Goal: Task Accomplishment & Management: Use online tool/utility

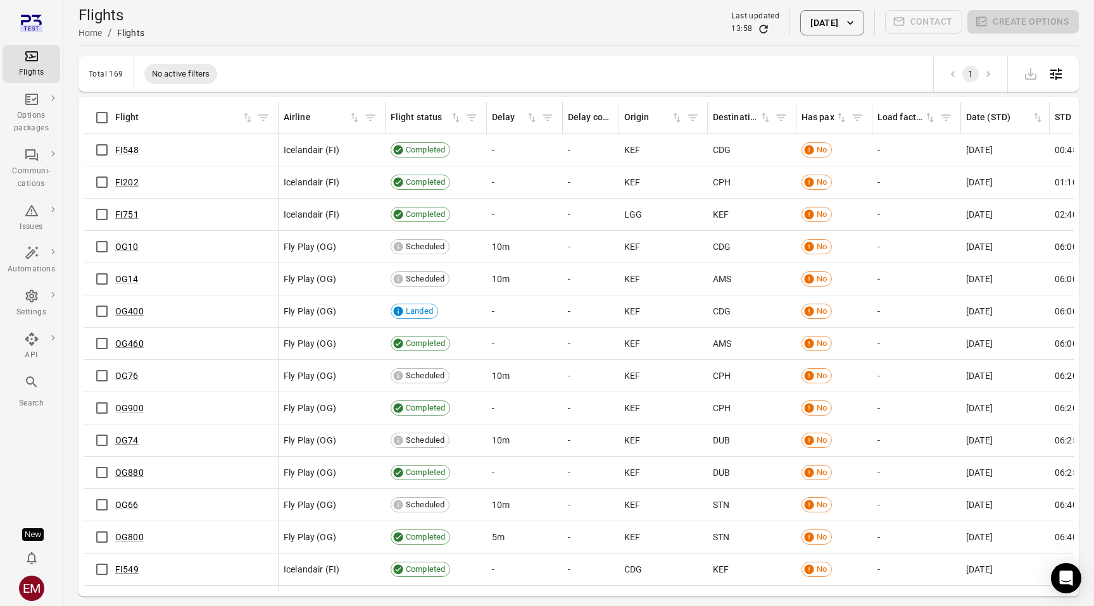
click at [841, 125] on div "Has pax" at bounding box center [833, 117] width 65 height 19
click at [842, 113] on icon "Sort by has pax in ascending order" at bounding box center [841, 117] width 13 height 13
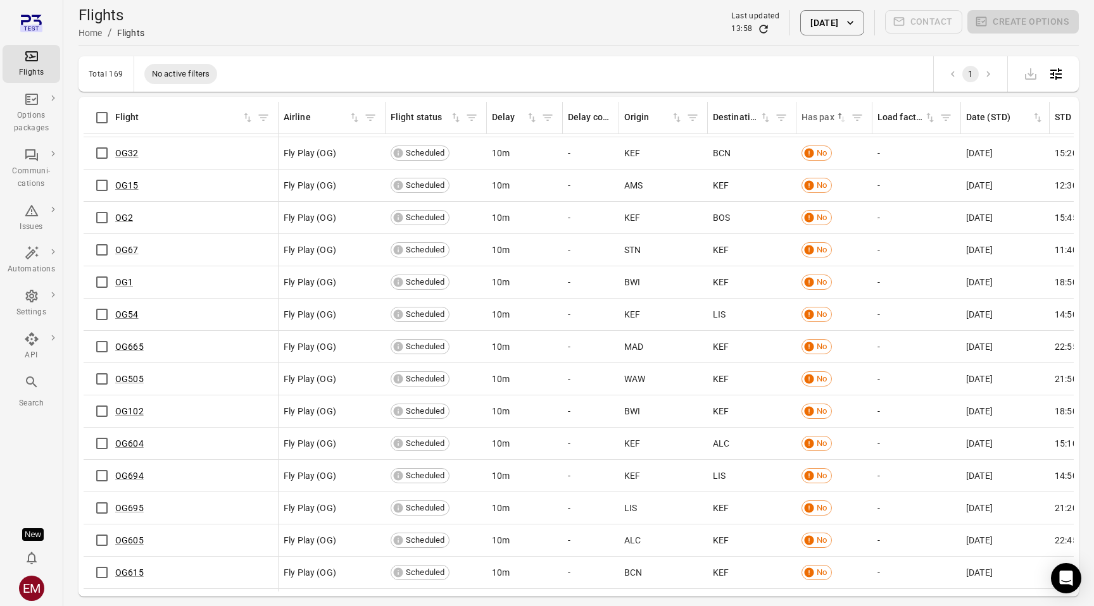
scroll to position [1906, 0]
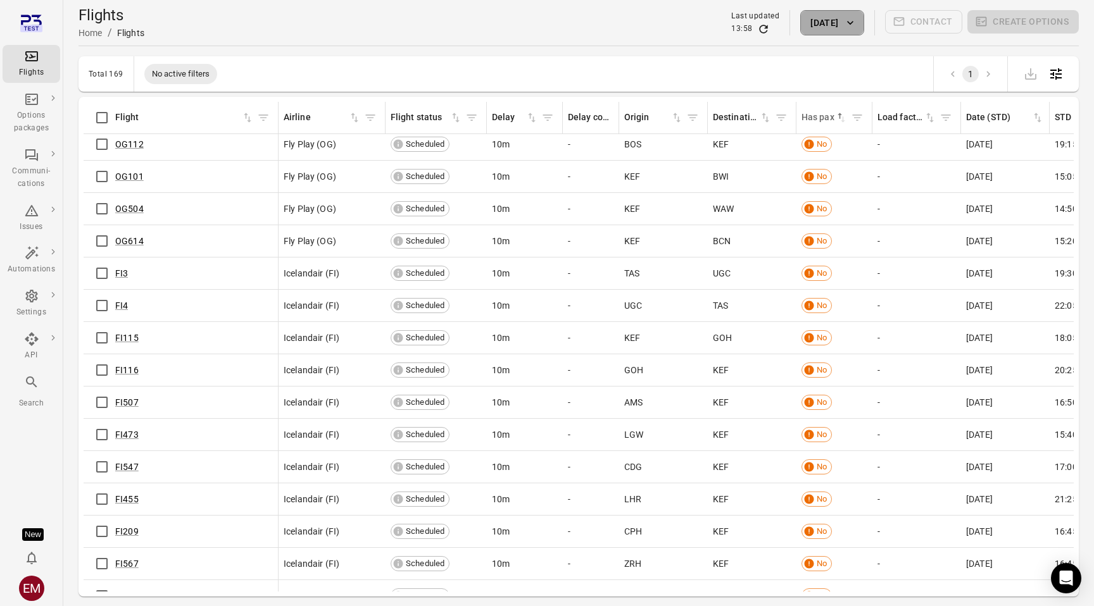
click at [828, 23] on button "[DATE]" at bounding box center [831, 22] width 63 height 25
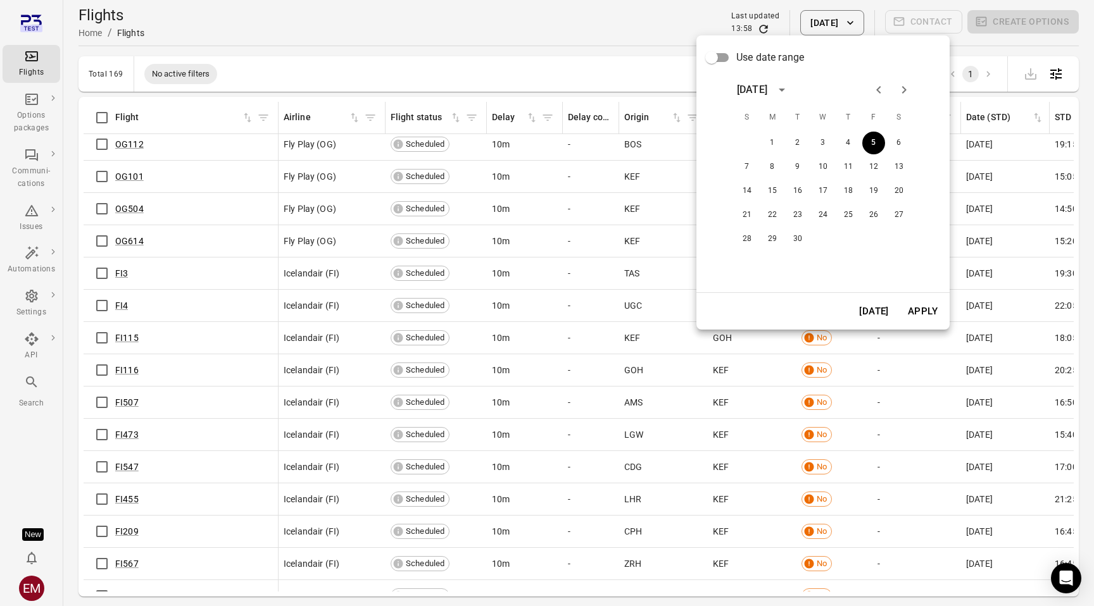
click at [518, 70] on div at bounding box center [547, 303] width 1094 height 606
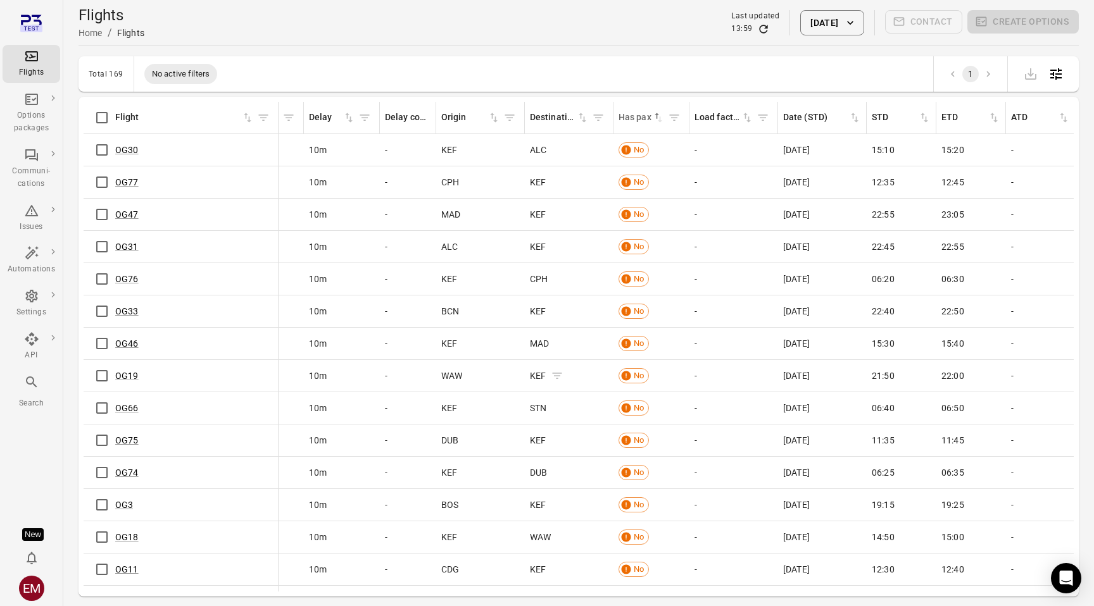
scroll to position [0, 185]
click at [757, 27] on icon "Refresh data" at bounding box center [763, 29] width 13 height 13
click at [130, 153] on link "OG30" at bounding box center [126, 150] width 23 height 10
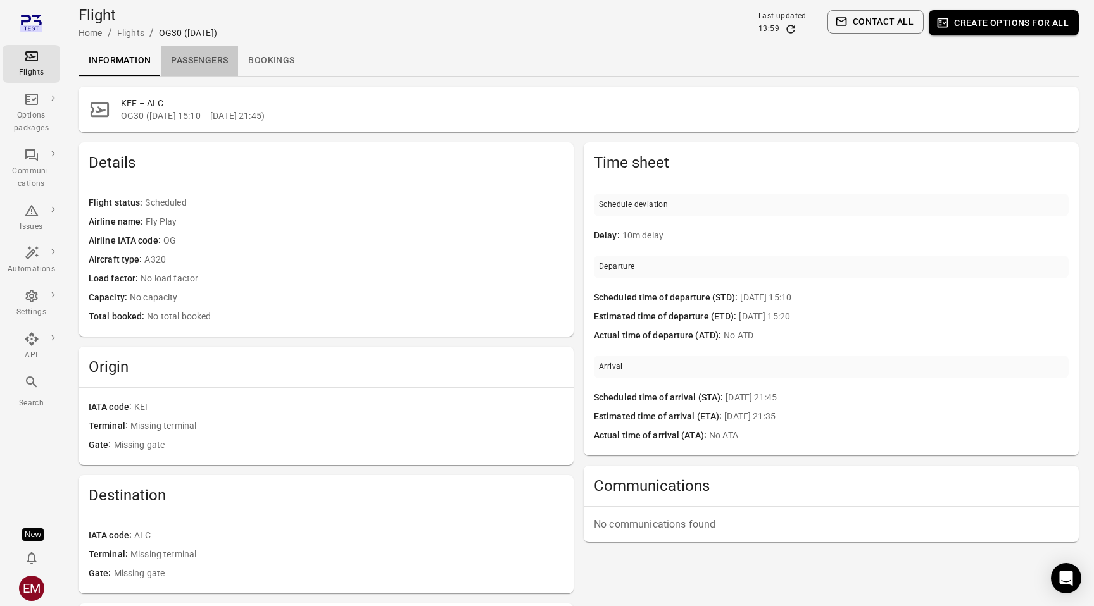
click at [225, 58] on link "Passengers" at bounding box center [199, 61] width 77 height 30
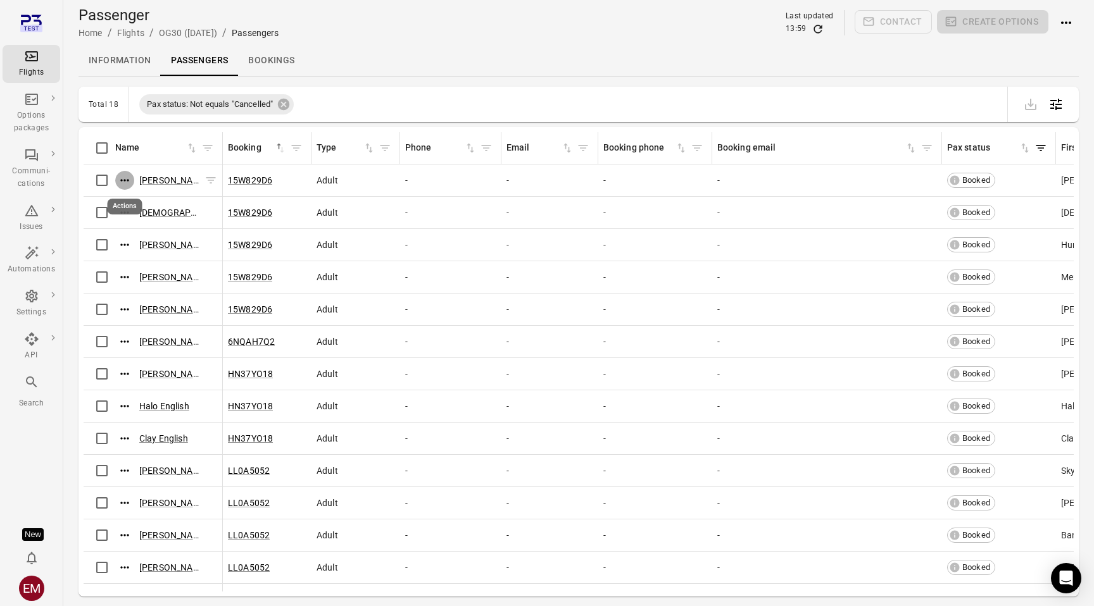
click at [130, 180] on icon "Actions" at bounding box center [124, 180] width 13 height 13
click at [135, 201] on span "Update contact information" at bounding box center [125, 201] width 111 height 13
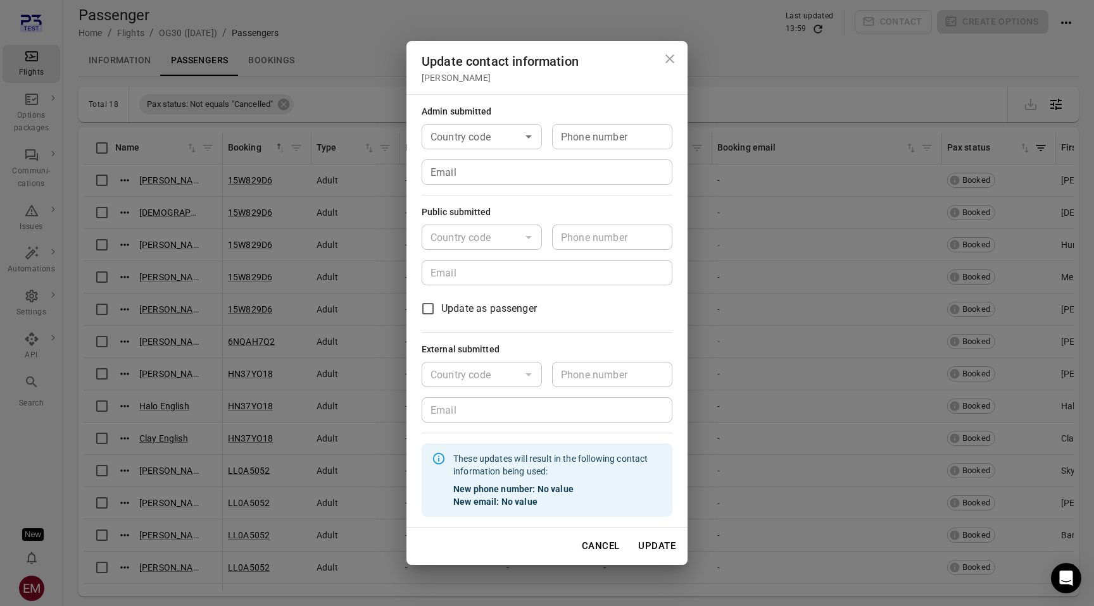
click at [512, 140] on body "Flights Options packages Communi-cations Issues Automations Settings API Search…" at bounding box center [547, 324] width 1094 height 648
type input "*********"
click at [608, 141] on input "Phone number" at bounding box center [612, 136] width 120 height 25
type input "*******"
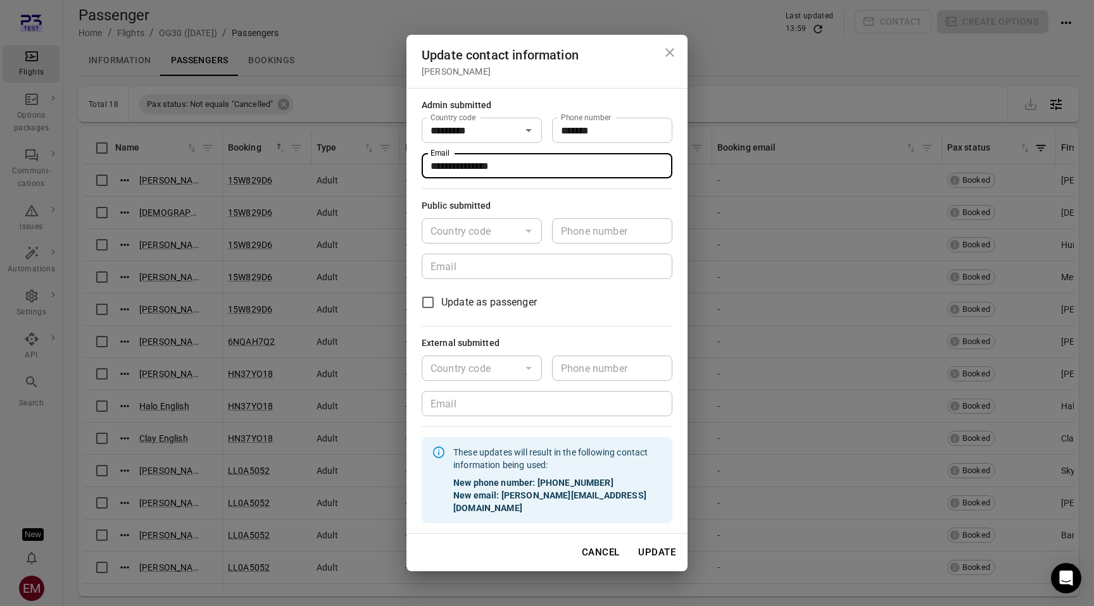
type input "**********"
click at [643, 316] on label "Update as passenger" at bounding box center [539, 302] width 248 height 27
click at [663, 544] on button "Update" at bounding box center [656, 552] width 51 height 27
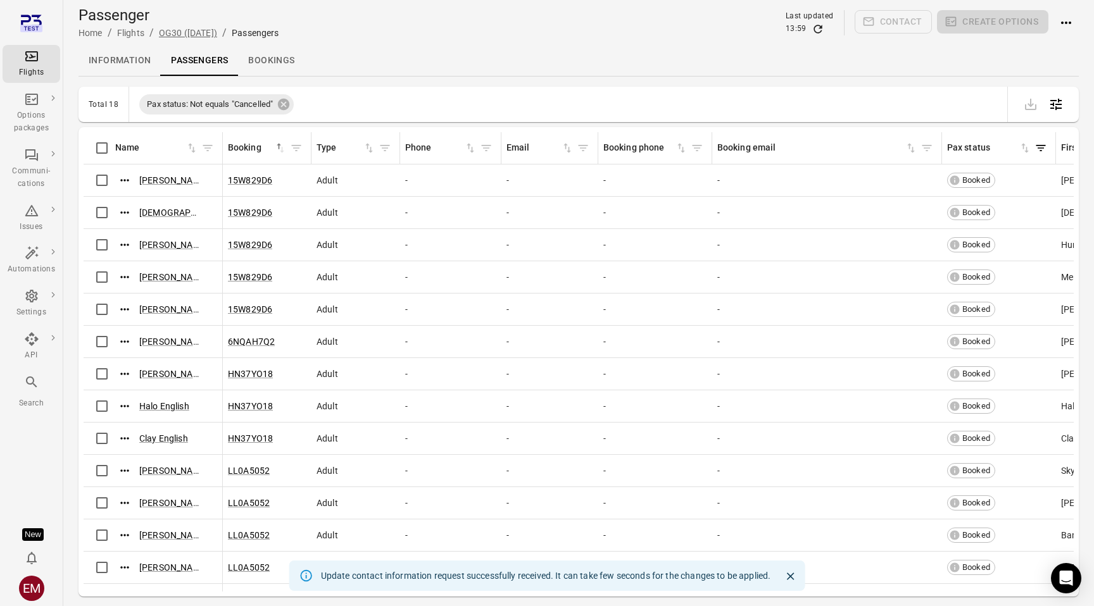
click at [179, 35] on link "OG30 ([DATE])" at bounding box center [188, 33] width 58 height 10
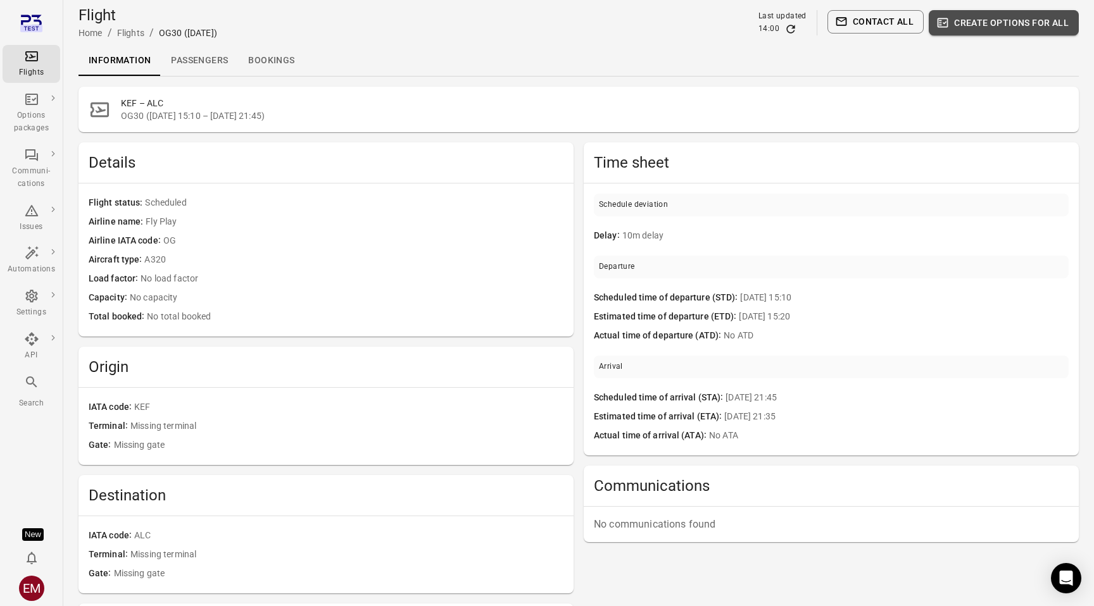
click at [1032, 15] on button "Create options for all" at bounding box center [1004, 22] width 150 height 25
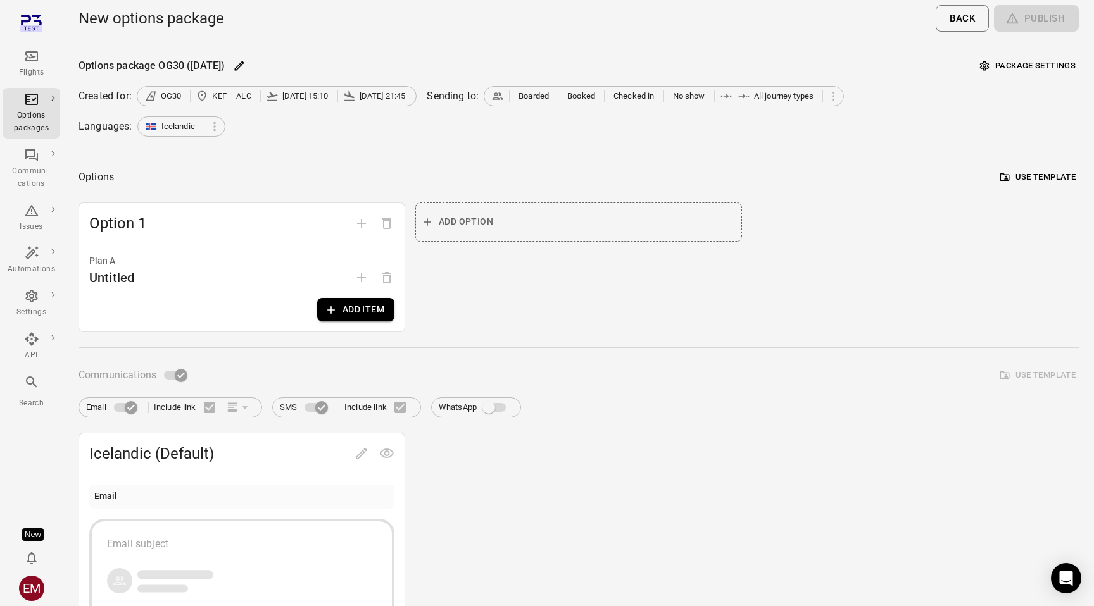
click at [1054, 175] on button "Use template" at bounding box center [1038, 178] width 82 height 20
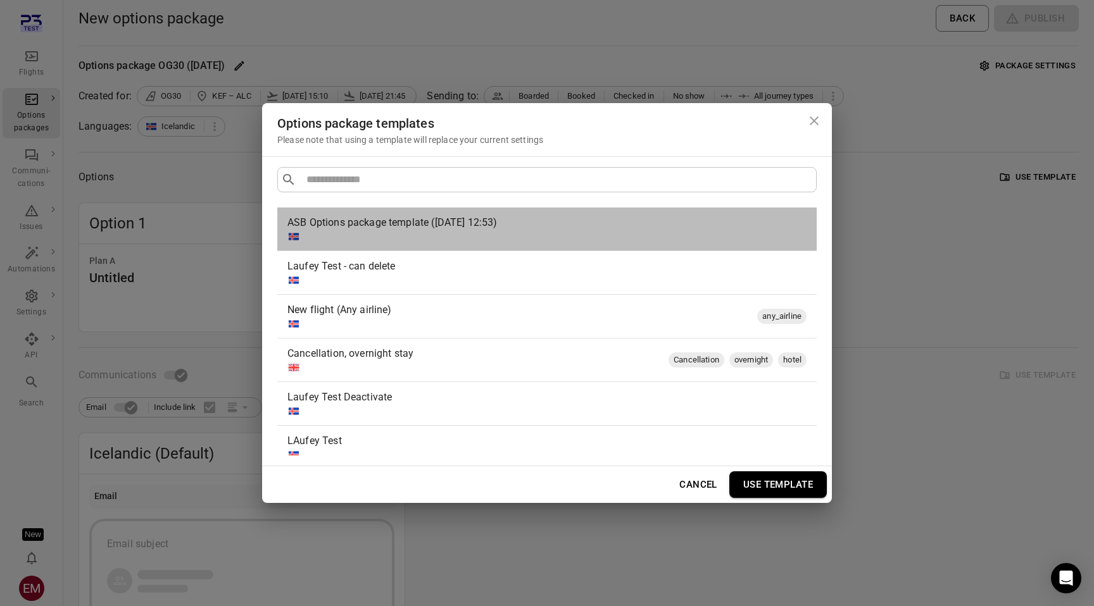
click at [593, 223] on div "ASB Options package template ([DATE] 12:53)" at bounding box center [544, 222] width 514 height 15
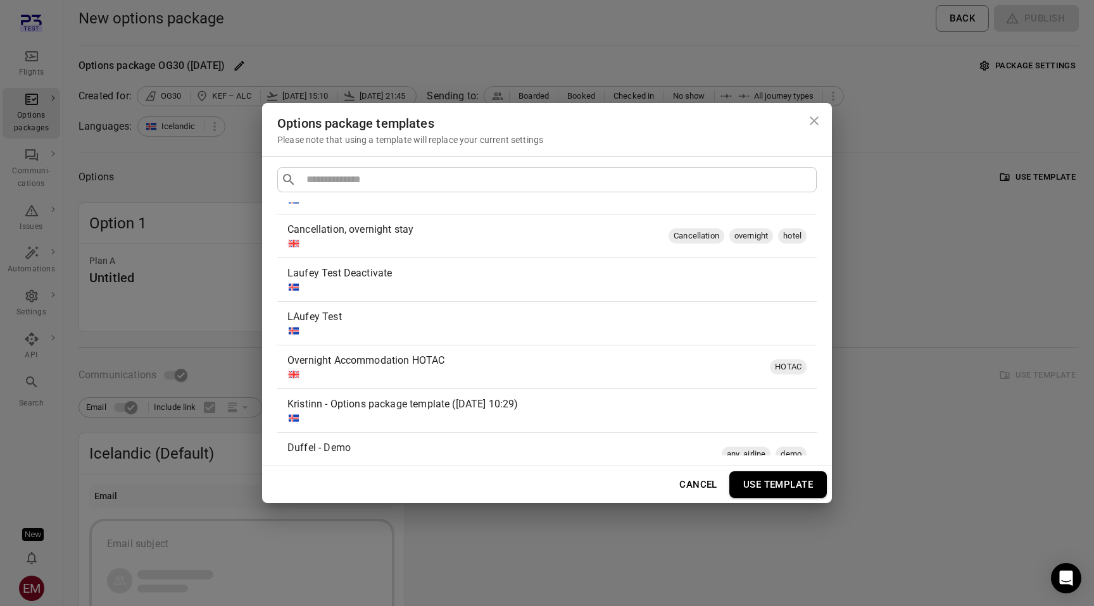
scroll to position [237, 0]
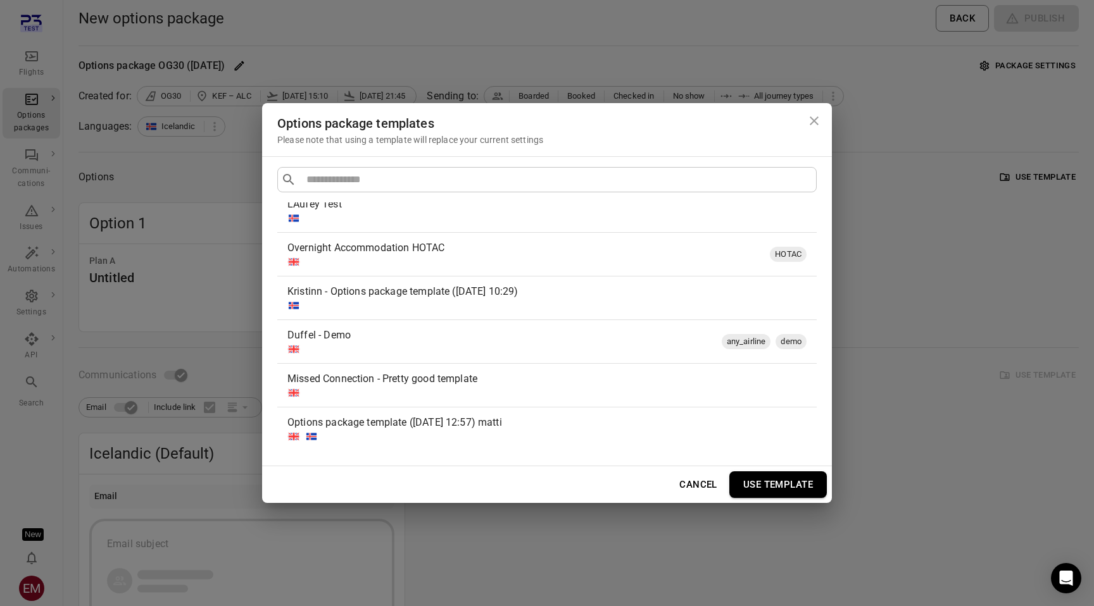
click at [617, 387] on div at bounding box center [544, 393] width 514 height 13
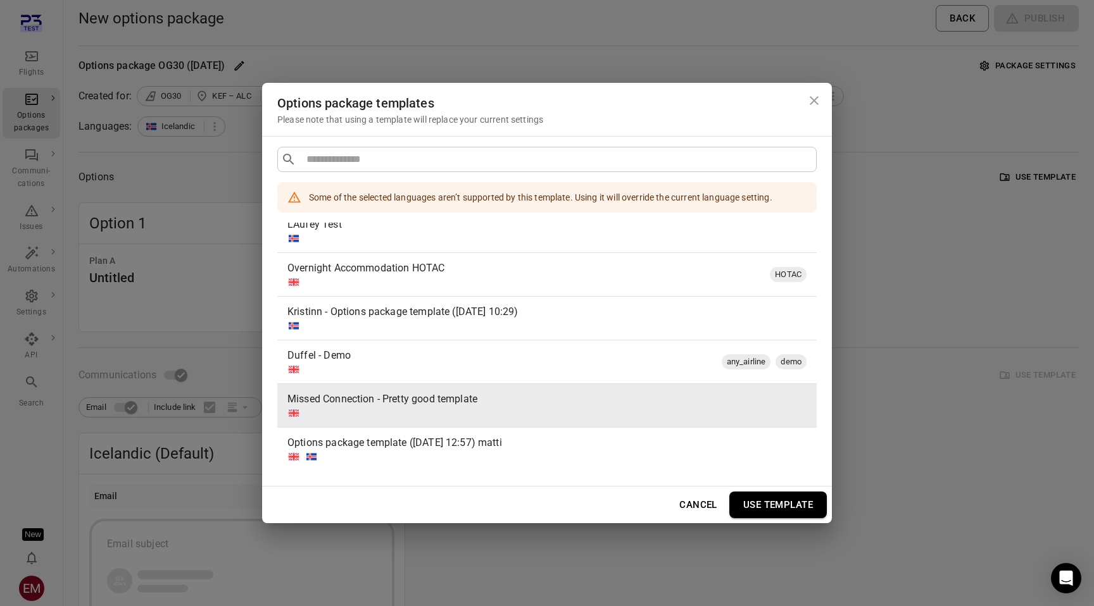
click at [777, 505] on button "Use template" at bounding box center [777, 505] width 97 height 27
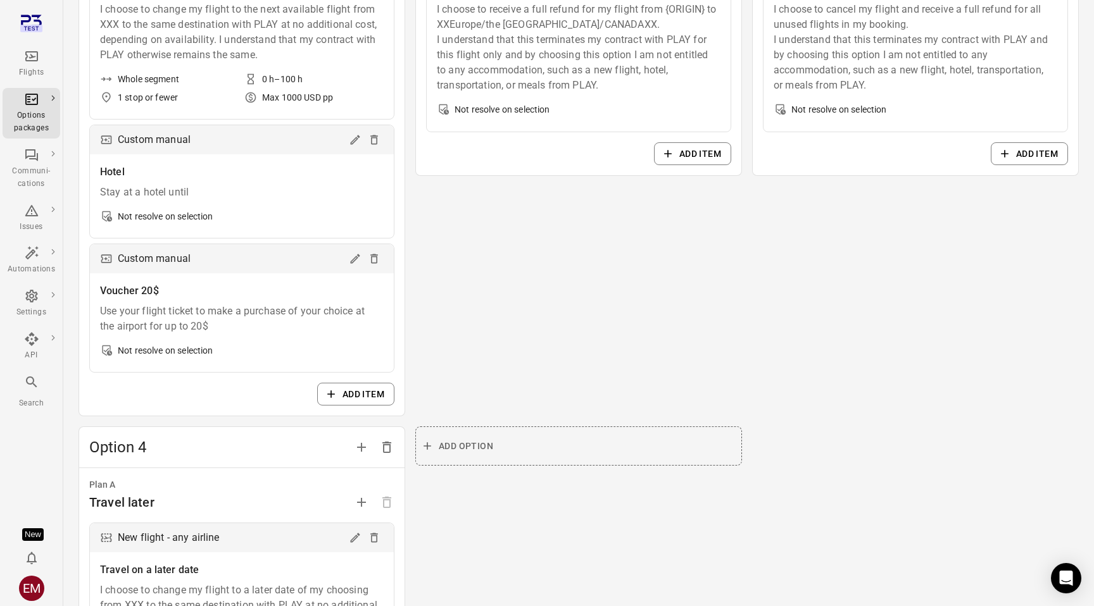
scroll to position [0, 0]
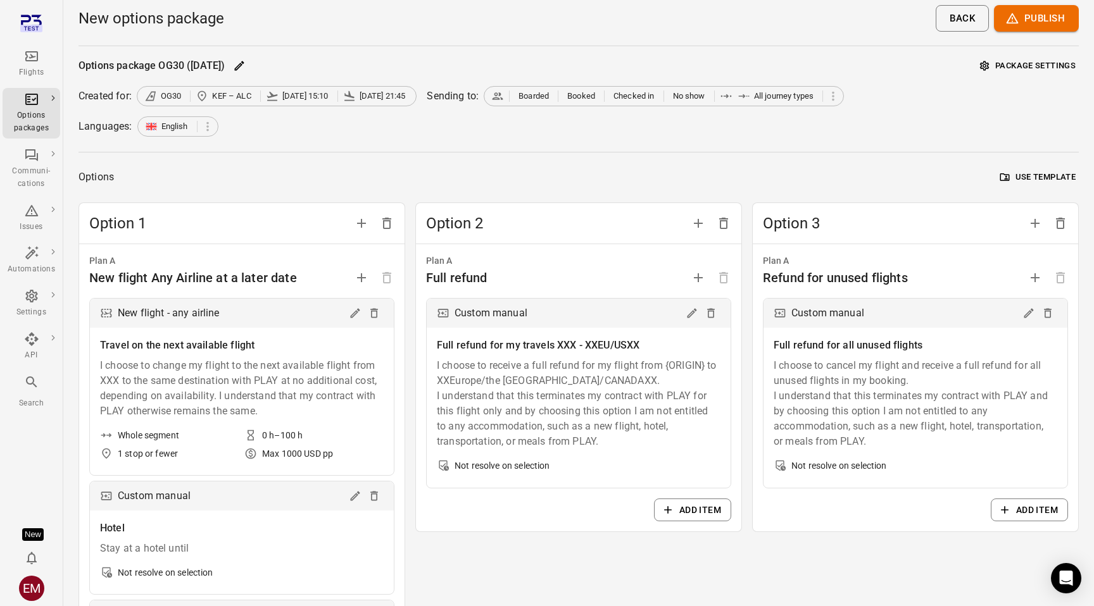
click at [1033, 15] on button "Publish" at bounding box center [1036, 18] width 85 height 27
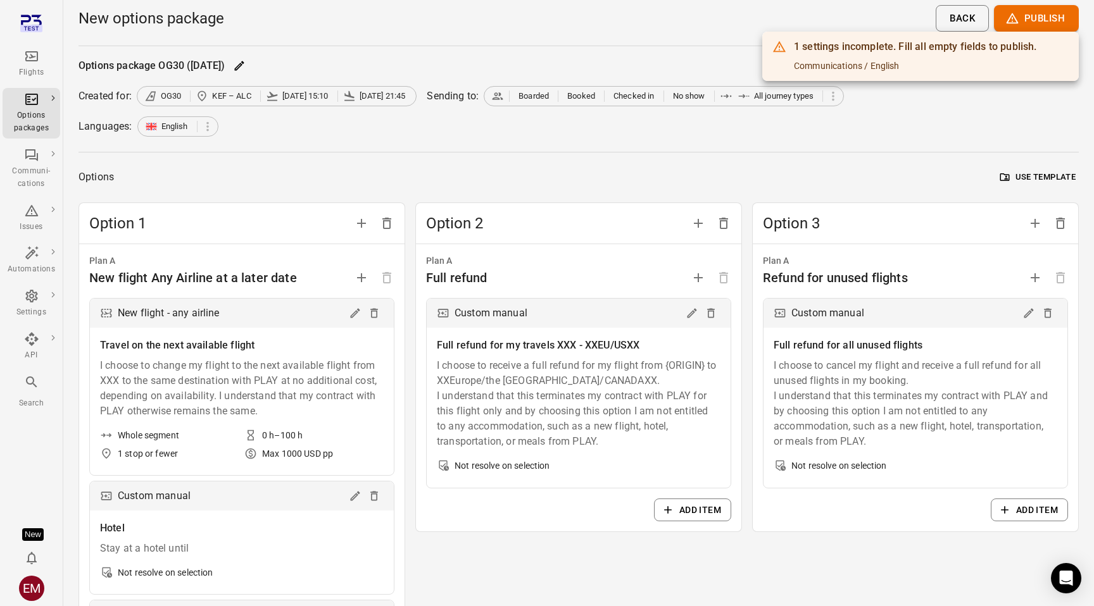
click at [964, 147] on div at bounding box center [547, 303] width 1094 height 606
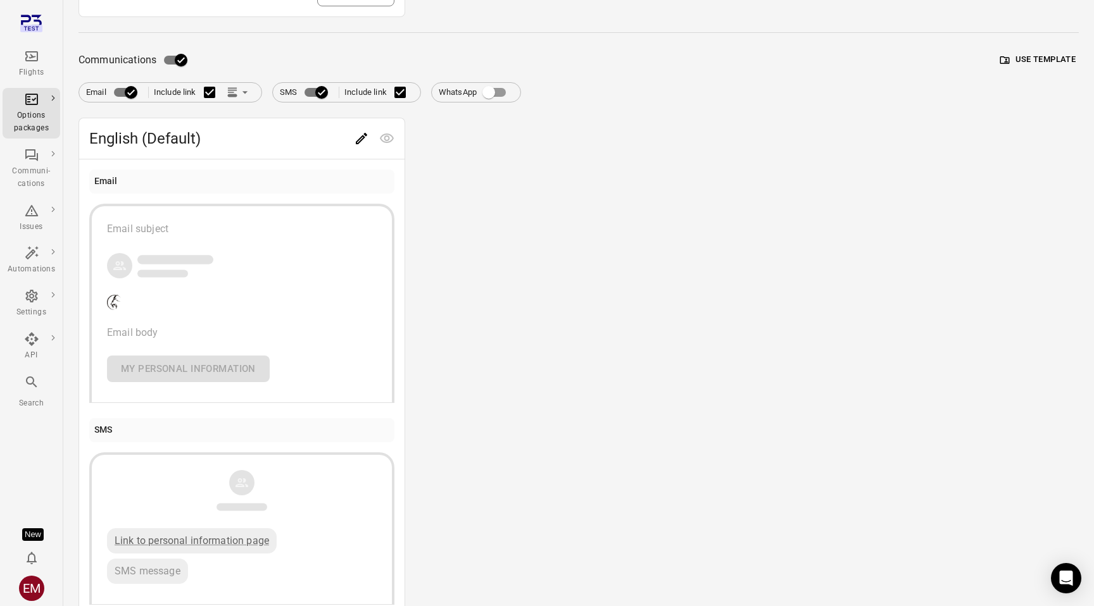
scroll to position [1131, 0]
click at [275, 279] on div "Email subject Email body My personal information" at bounding box center [242, 300] width 270 height 161
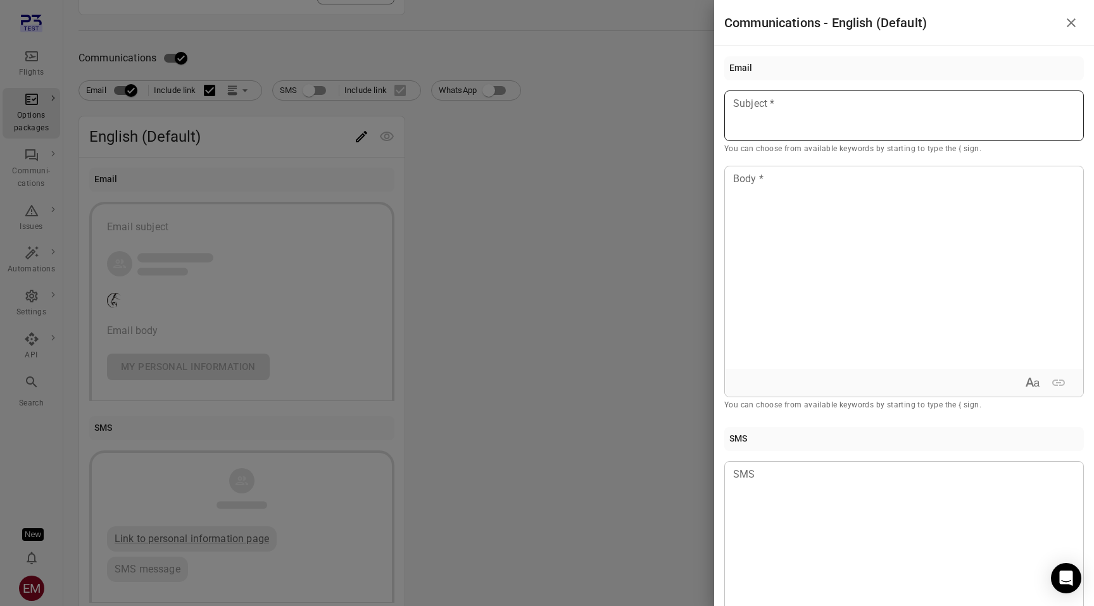
click at [867, 115] on div at bounding box center [904, 116] width 360 height 51
click at [601, 206] on div at bounding box center [547, 303] width 1094 height 606
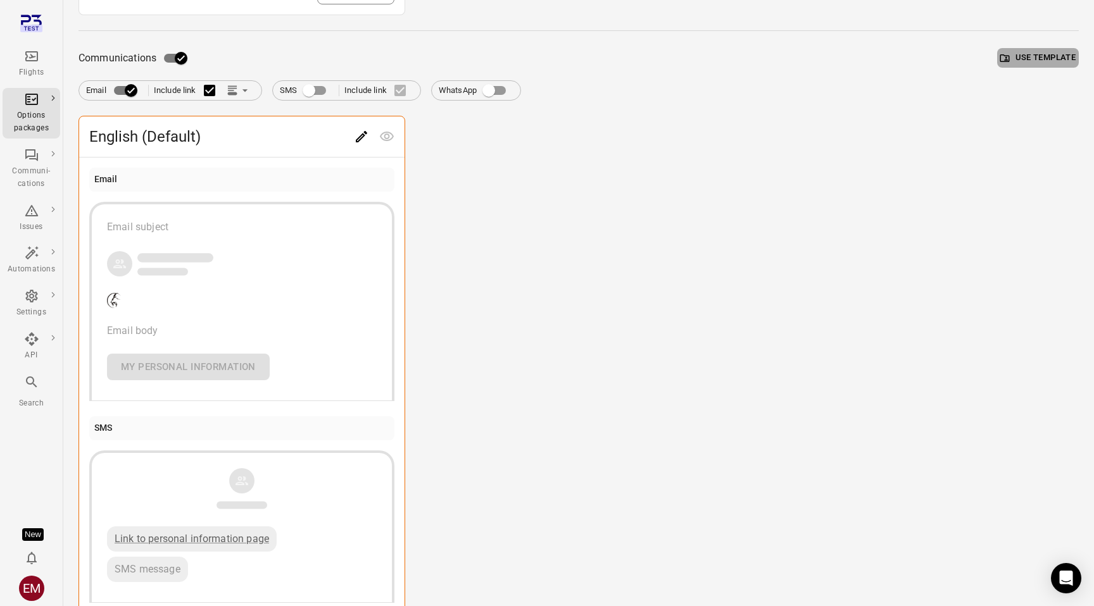
click at [1059, 60] on button "Use template" at bounding box center [1038, 58] width 82 height 20
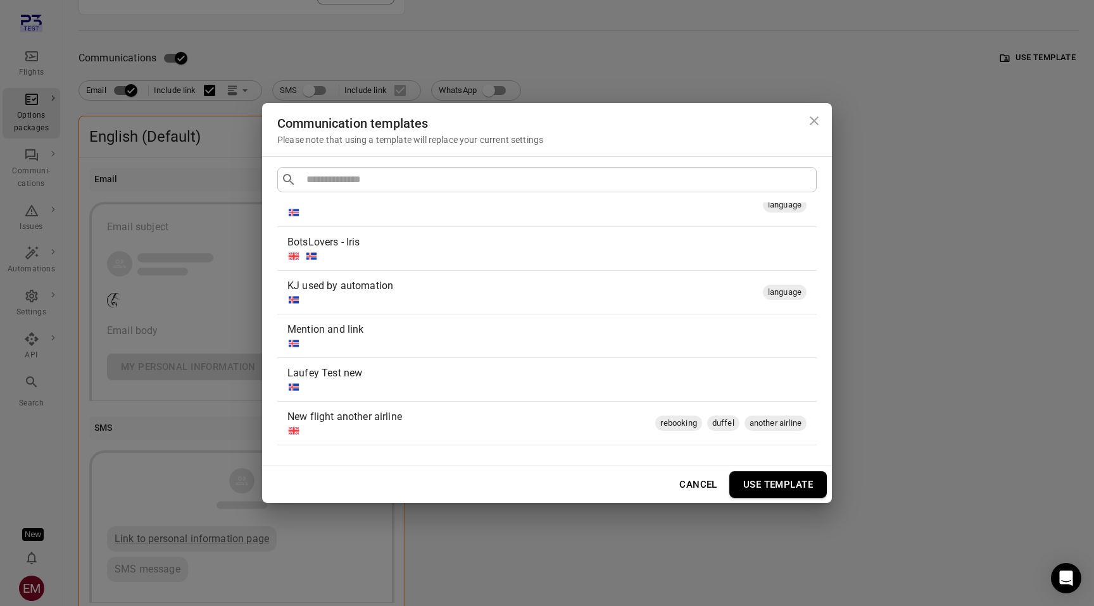
scroll to position [0, 0]
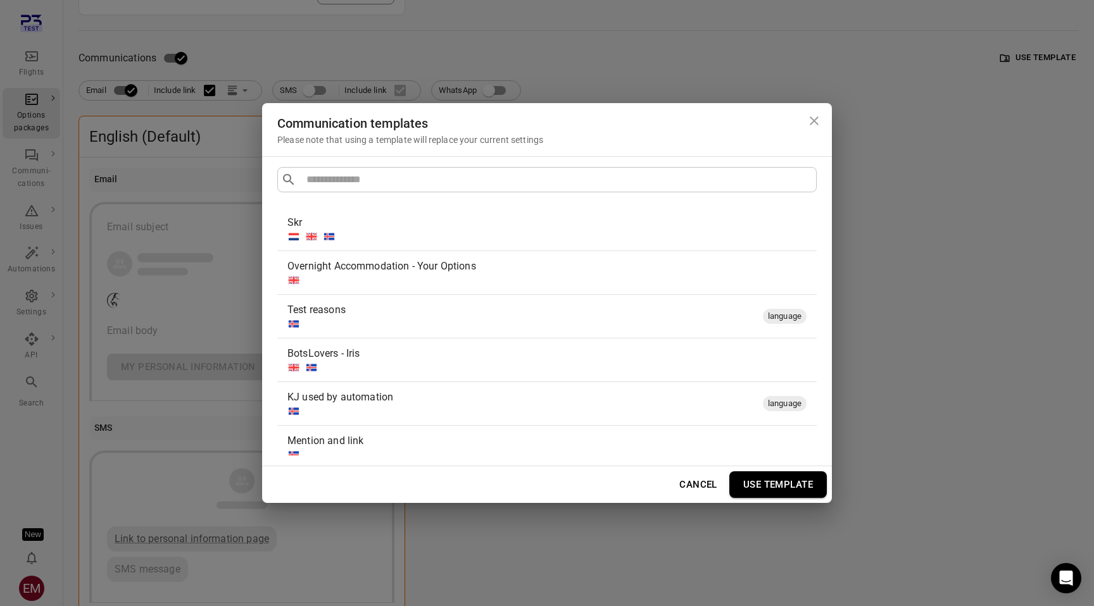
click at [696, 483] on button "Cancel" at bounding box center [698, 485] width 52 height 27
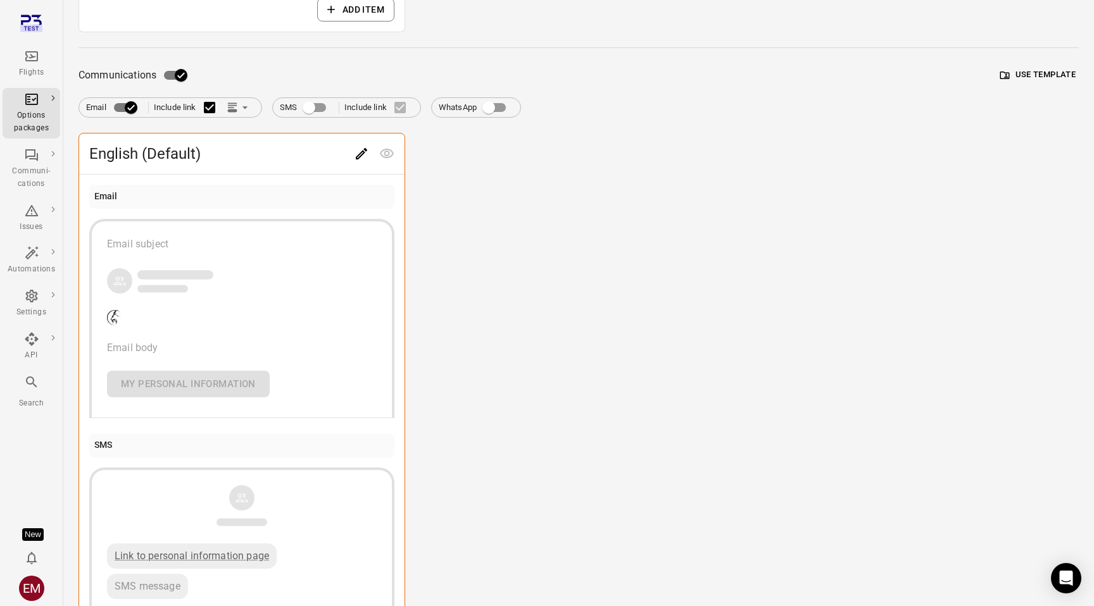
scroll to position [1127, 0]
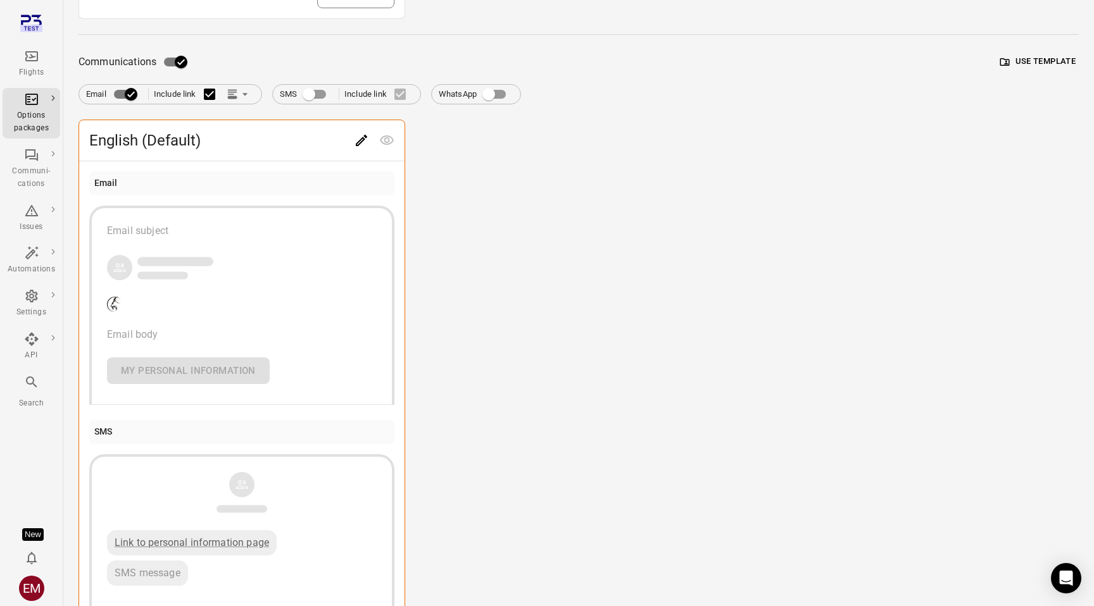
click at [348, 293] on div "Email subject Email body My personal information" at bounding box center [242, 303] width 270 height 161
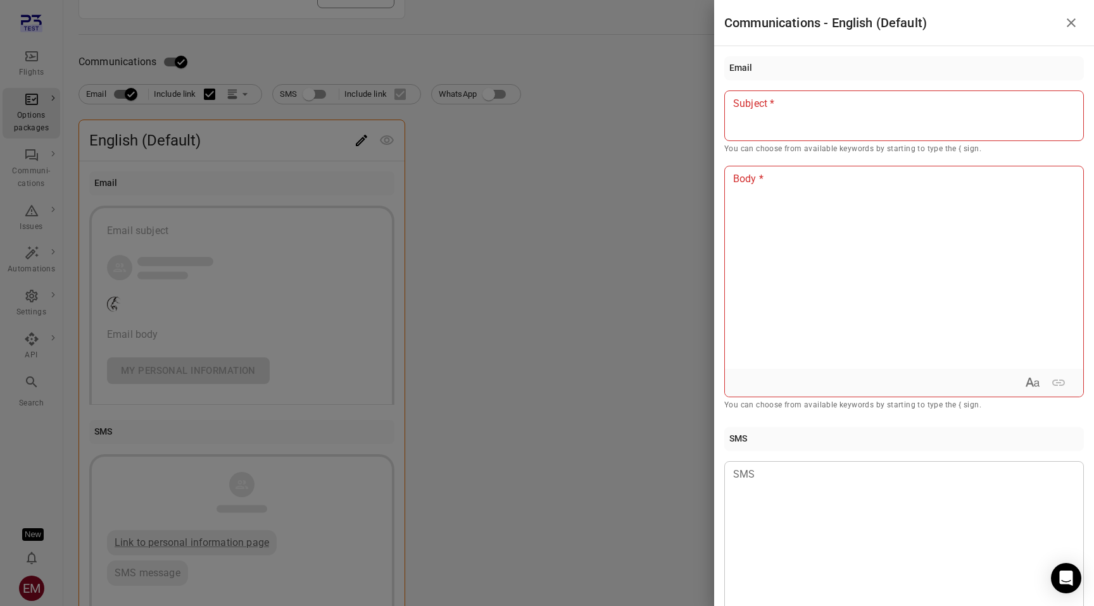
click at [811, 109] on p at bounding box center [904, 103] width 341 height 15
copy span "**********"
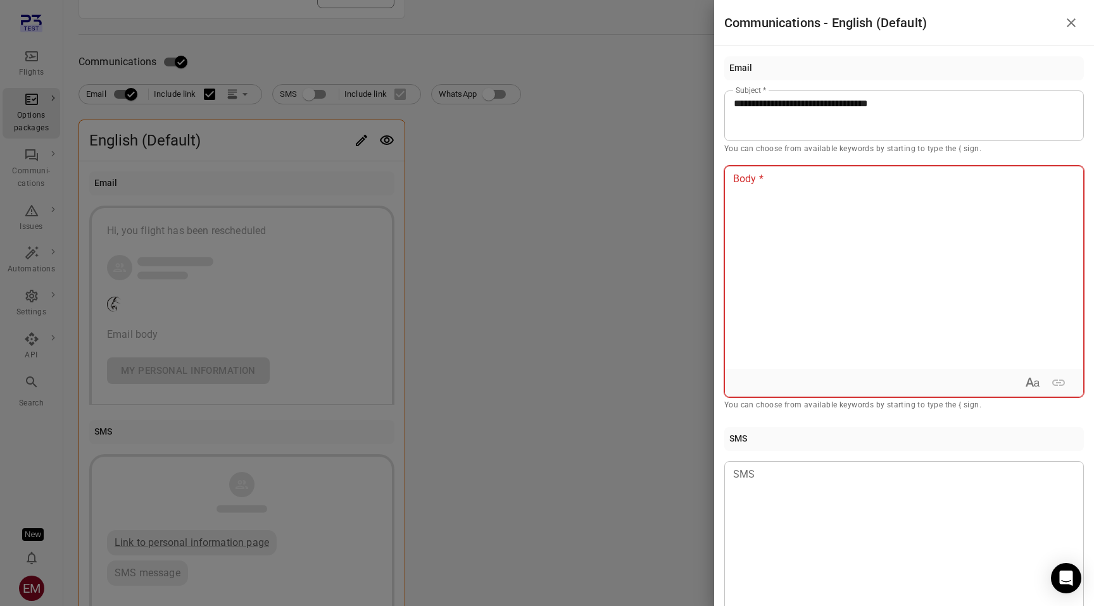
click at [834, 199] on div at bounding box center [904, 267] width 358 height 203
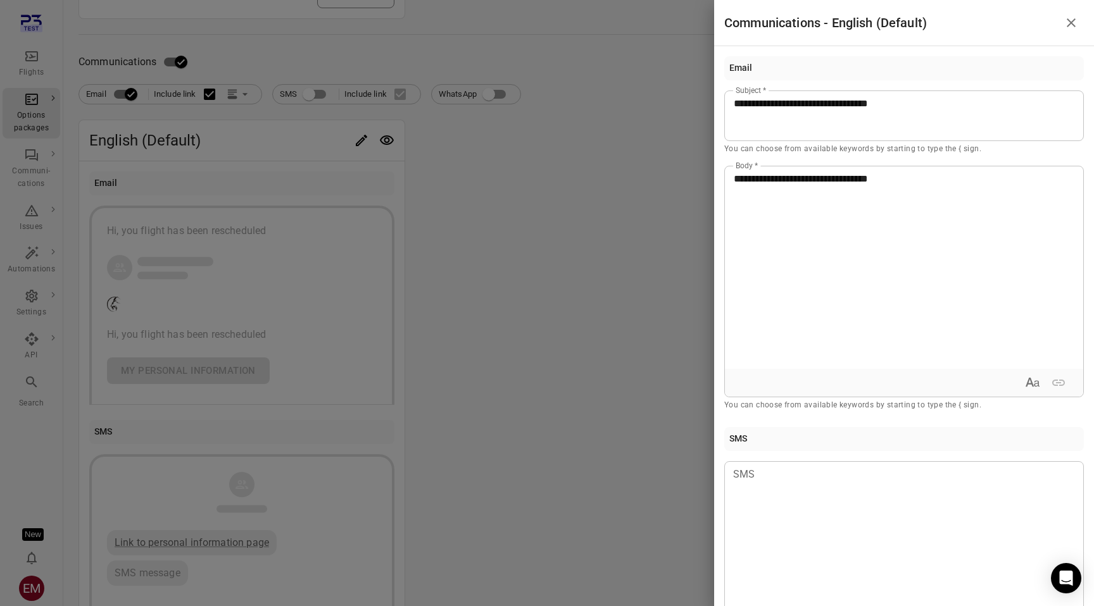
click at [605, 206] on div at bounding box center [547, 303] width 1094 height 606
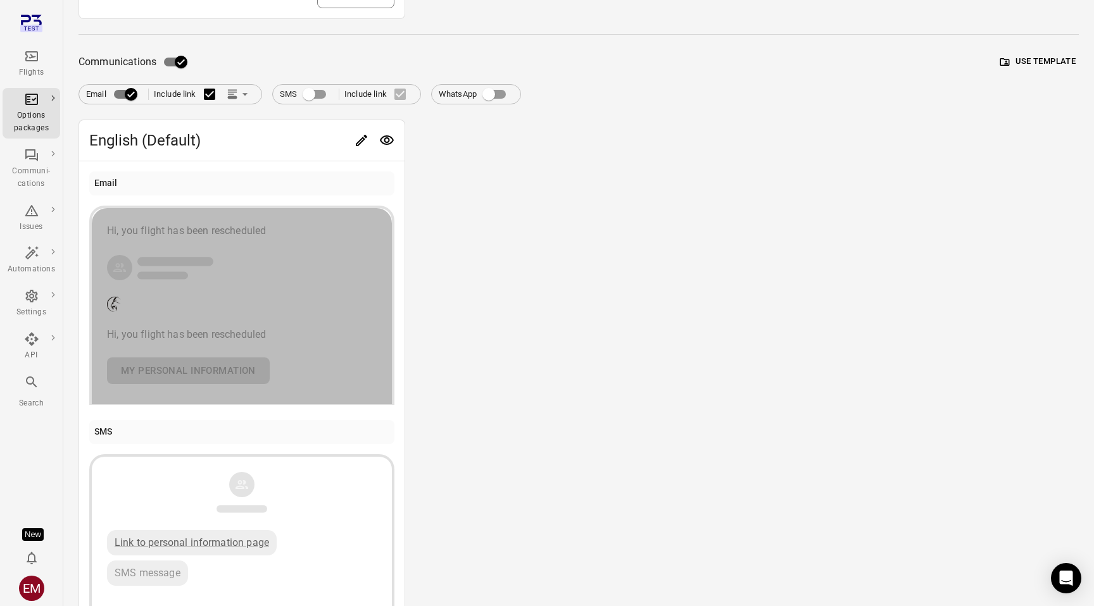
click at [244, 298] on div "Hi, you flight has been rescheduled Hi, you flight has been rescheduled My pers…" at bounding box center [242, 303] width 270 height 161
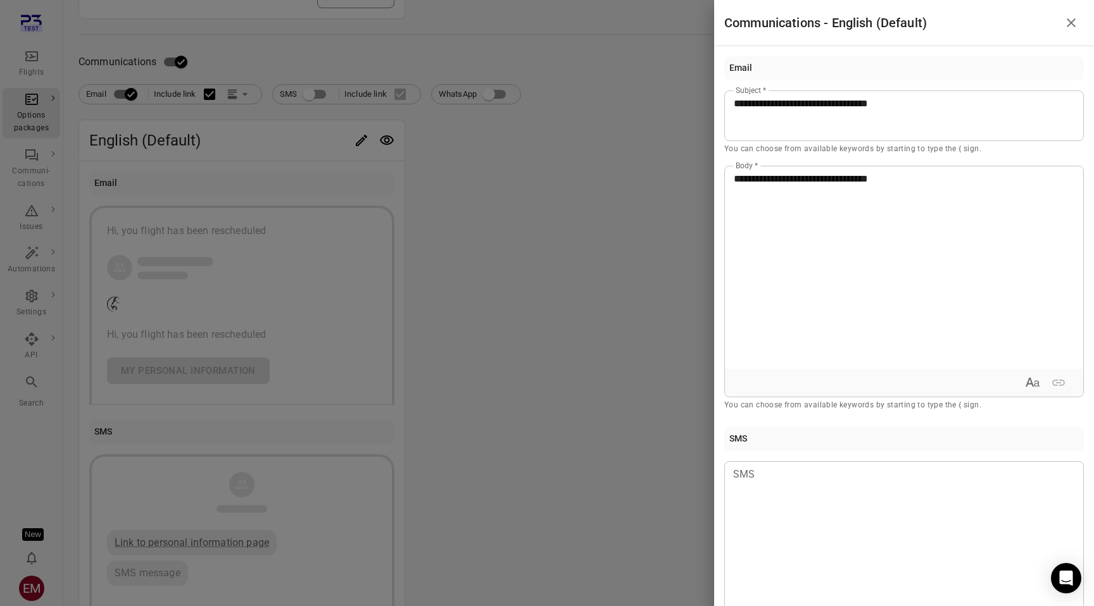
click at [936, 199] on div "**********" at bounding box center [904, 267] width 358 height 203
click at [611, 299] on div at bounding box center [547, 303] width 1094 height 606
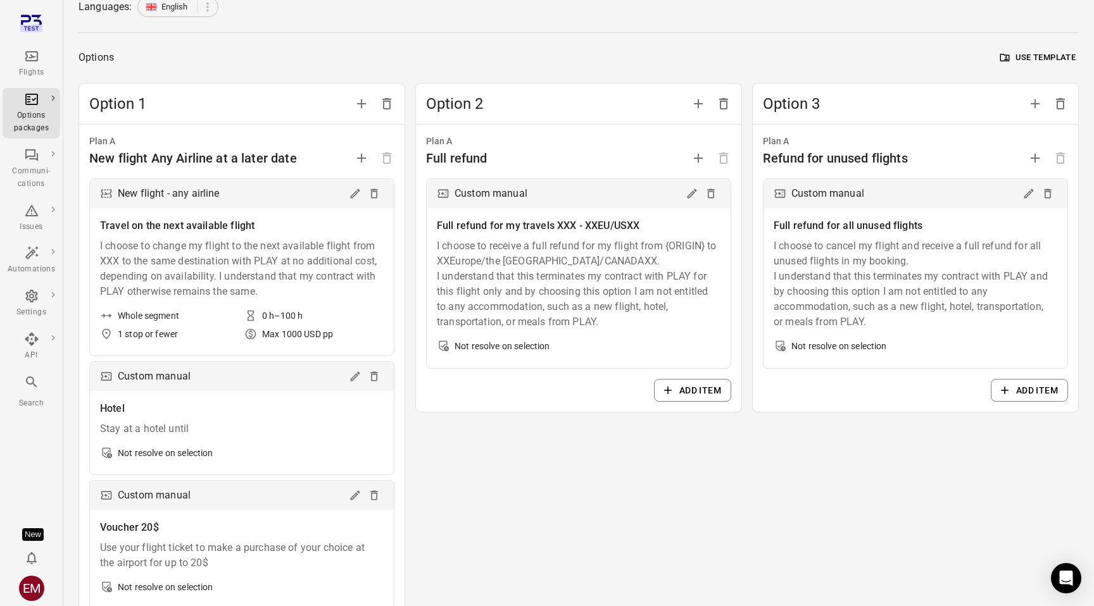
scroll to position [0, 0]
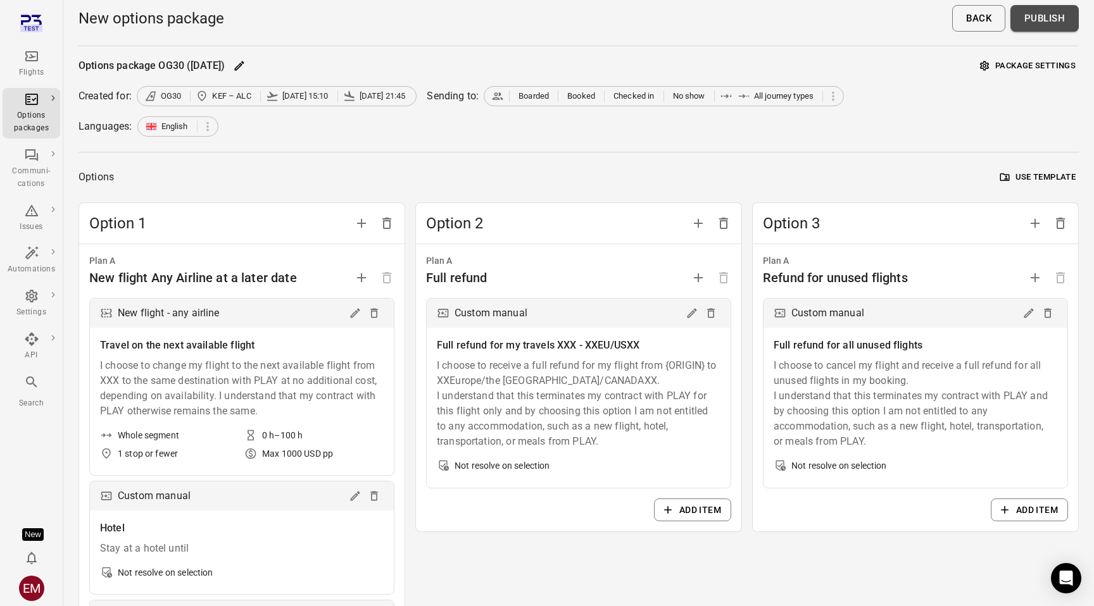
click at [1051, 19] on button "Publish" at bounding box center [1044, 18] width 68 height 27
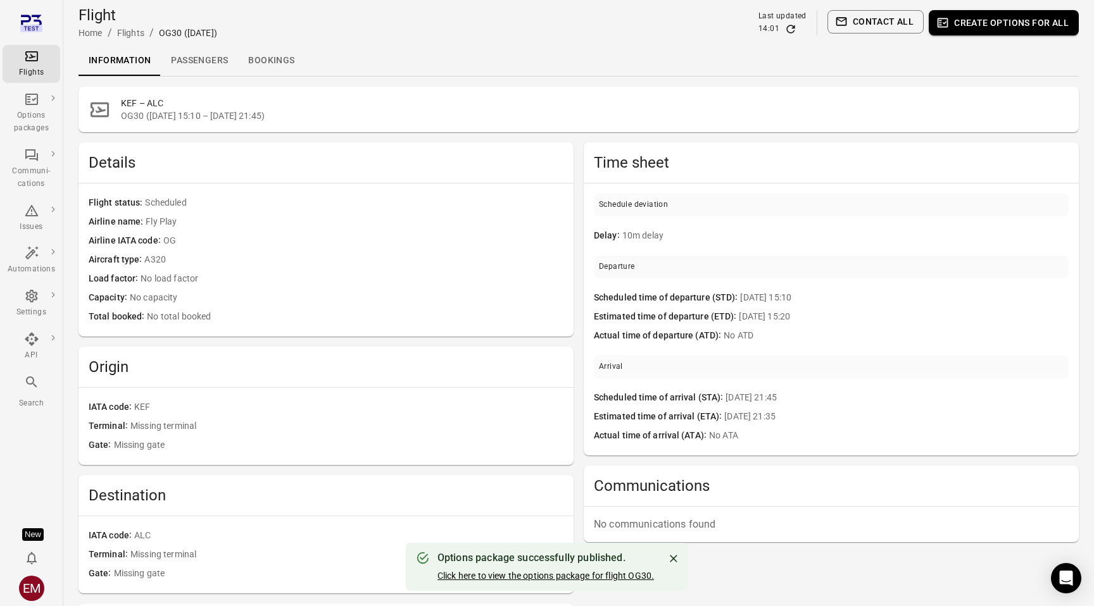
click at [611, 577] on link "Click here to view the options package for flight OG30." at bounding box center [545, 576] width 216 height 10
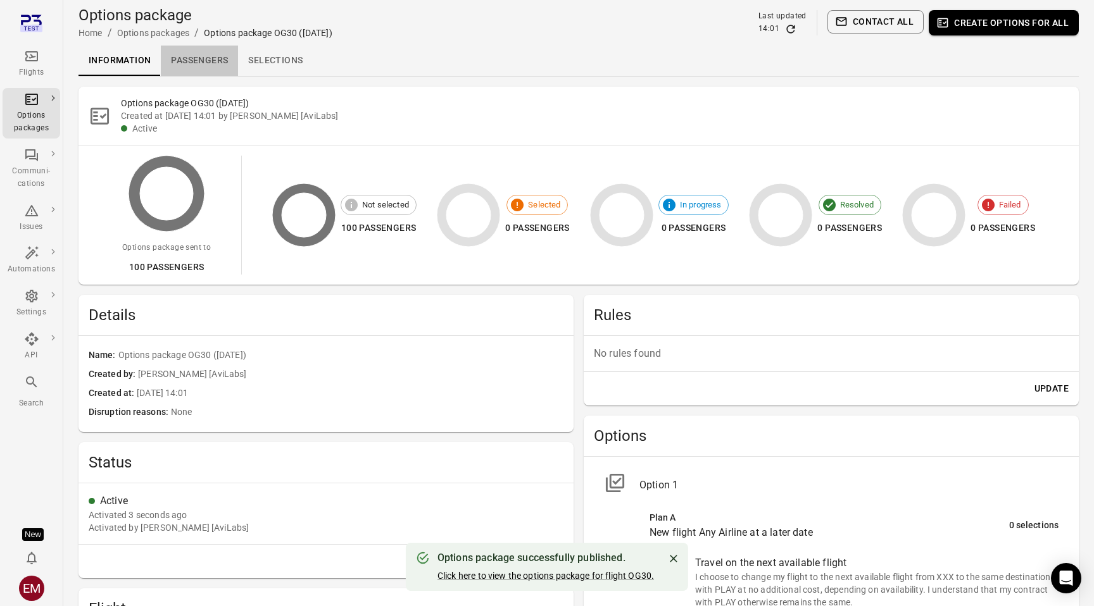
click at [227, 70] on link "Passengers" at bounding box center [199, 61] width 77 height 30
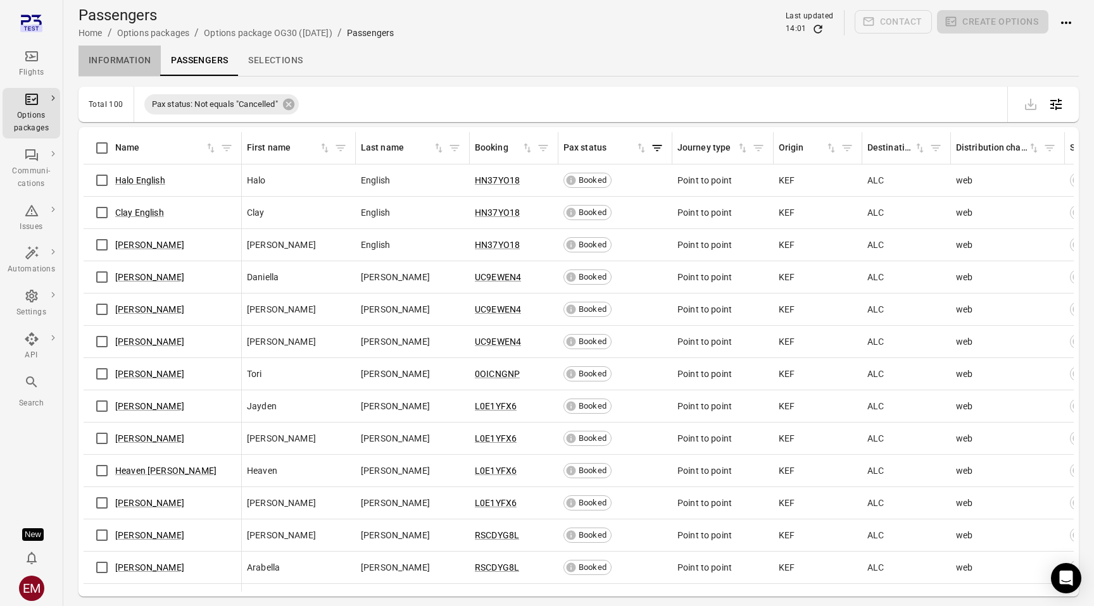
click at [129, 66] on link "Information" at bounding box center [119, 61] width 82 height 30
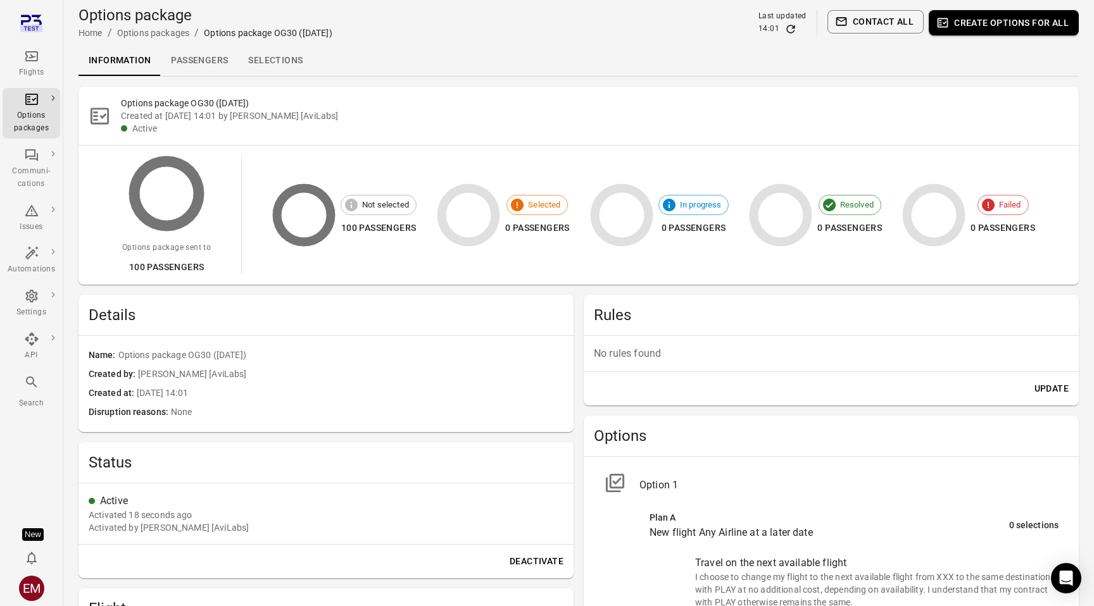
click at [206, 65] on link "Passengers" at bounding box center [199, 61] width 77 height 30
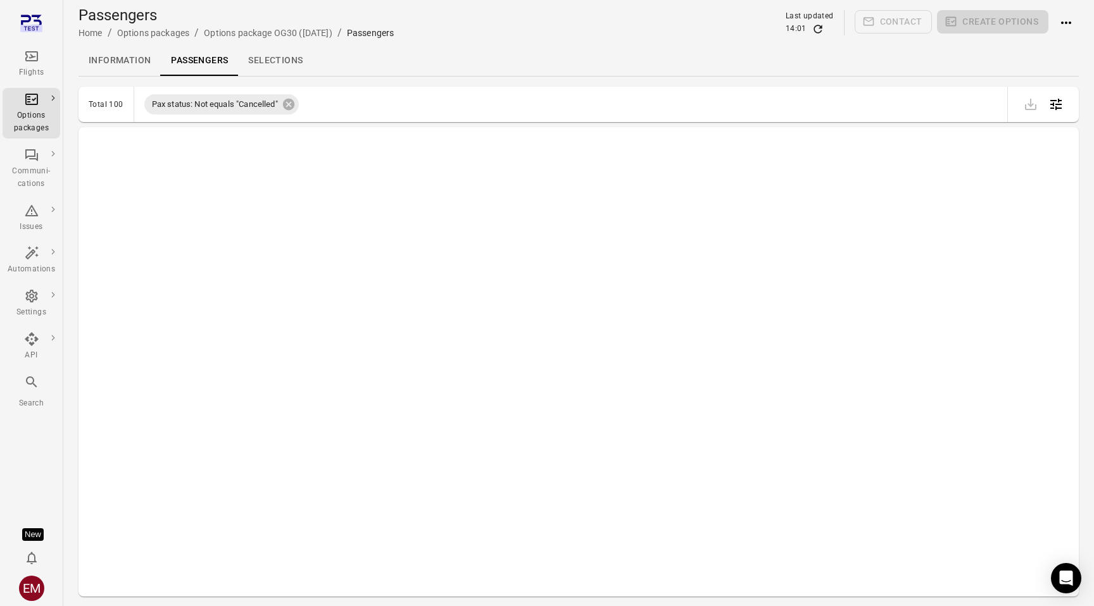
scroll to position [204, 0]
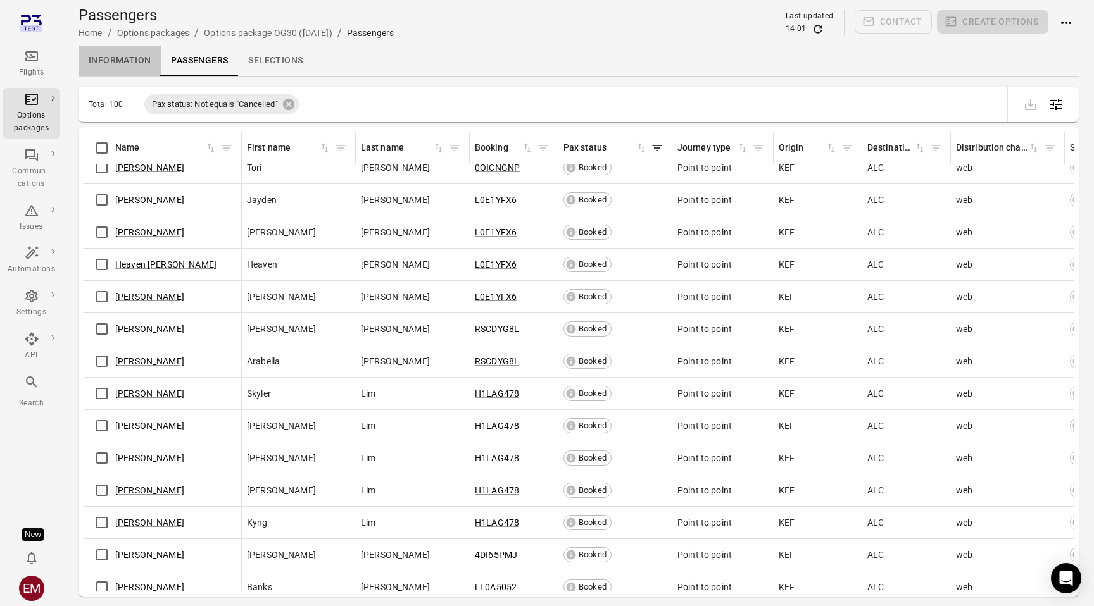
click at [132, 62] on link "Information" at bounding box center [119, 61] width 82 height 30
